Goal: Task Accomplishment & Management: Use online tool/utility

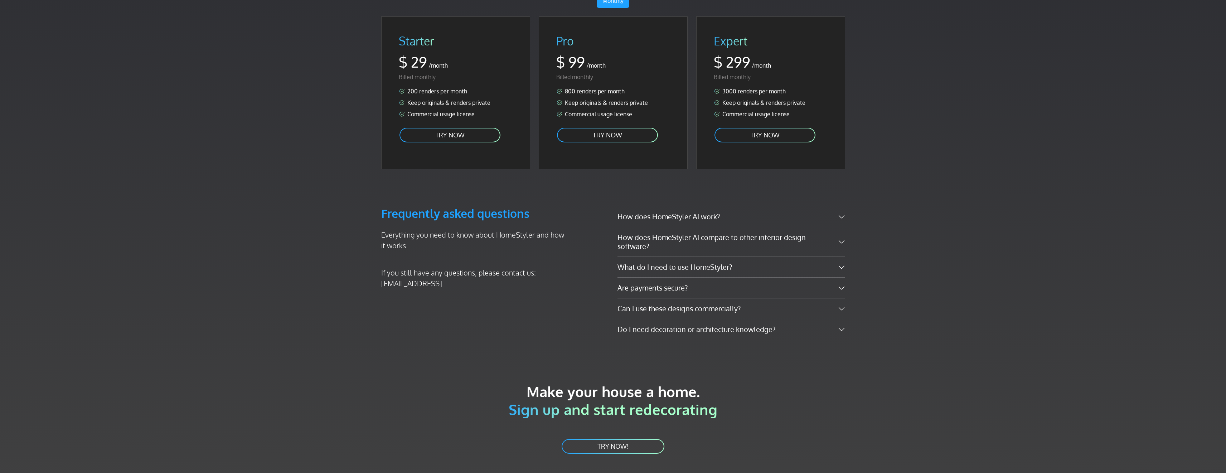
scroll to position [999, 0]
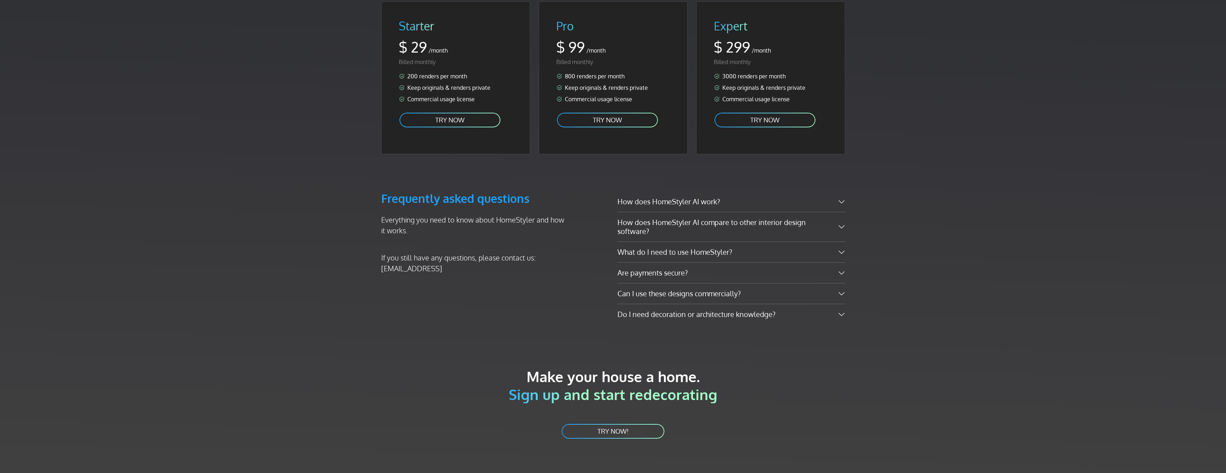
click at [461, 112] on link "TRY NOW" at bounding box center [450, 120] width 102 height 16
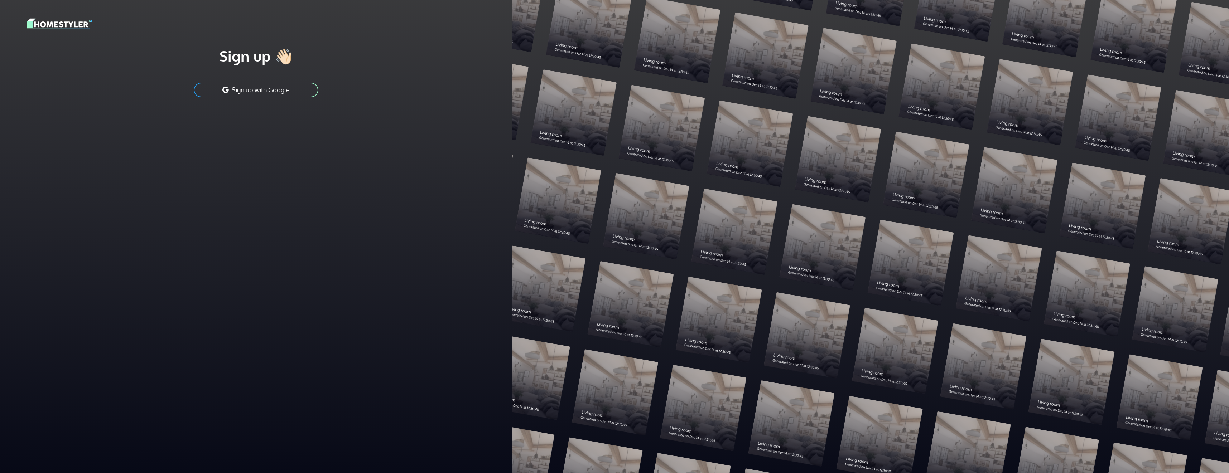
click at [251, 89] on button "Sign up with Google" at bounding box center [256, 90] width 126 height 16
